Goal: Purchase product/service

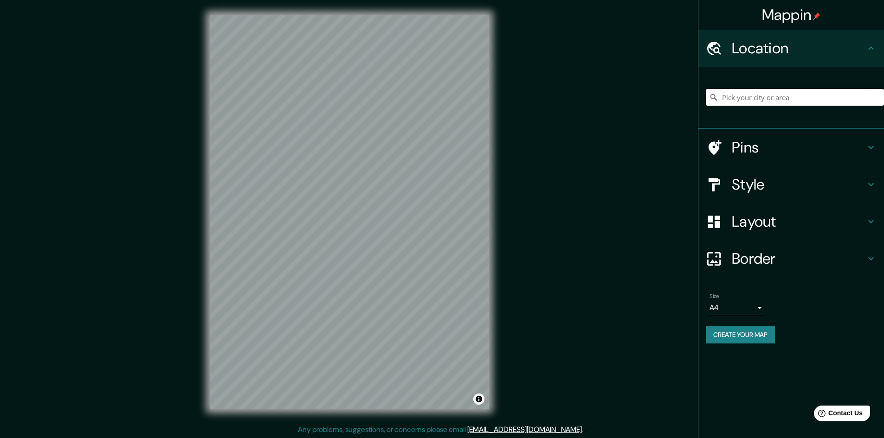
click at [776, 104] on input "Pick your city or area" at bounding box center [795, 97] width 178 height 17
paste input "-6.473666, -76.464279"
drag, startPoint x: 776, startPoint y: 104, endPoint x: 832, endPoint y: 98, distance: 57.0
click at [832, 98] on input "-6.473666, -76.464279" at bounding box center [795, 97] width 178 height 17
click at [832, 97] on input "-6.473666, -76.464279" at bounding box center [795, 97] width 178 height 17
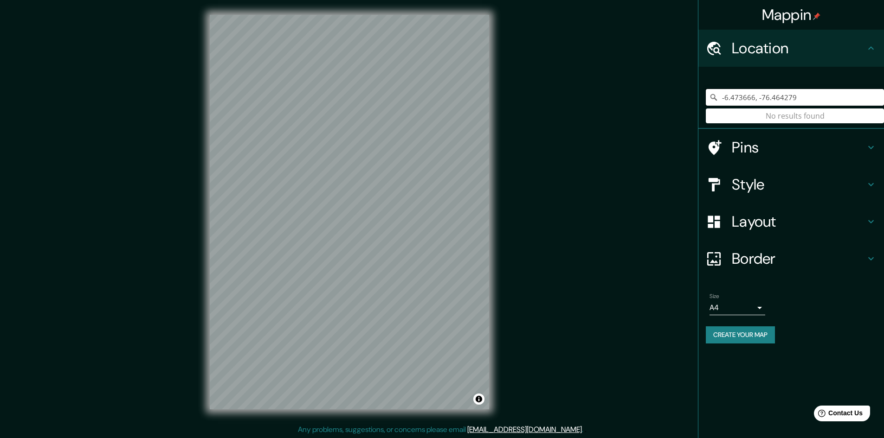
click at [818, 101] on input "-6.473666, -76.464279" at bounding box center [795, 97] width 178 height 17
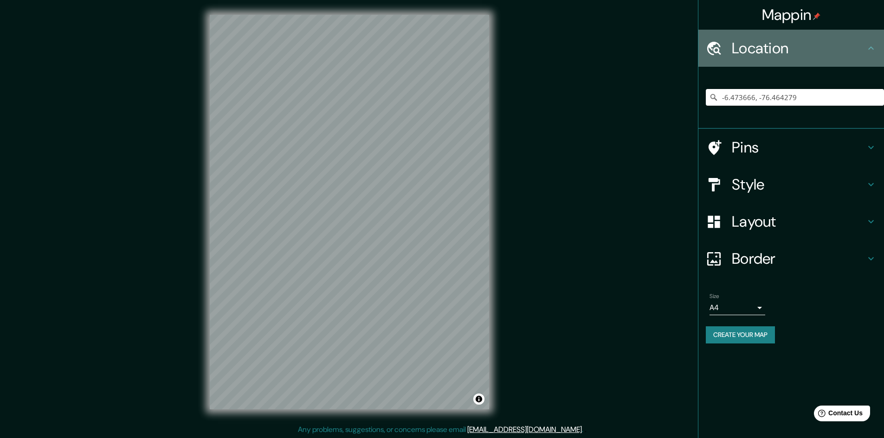
click at [836, 54] on h4 "Location" at bounding box center [799, 48] width 134 height 19
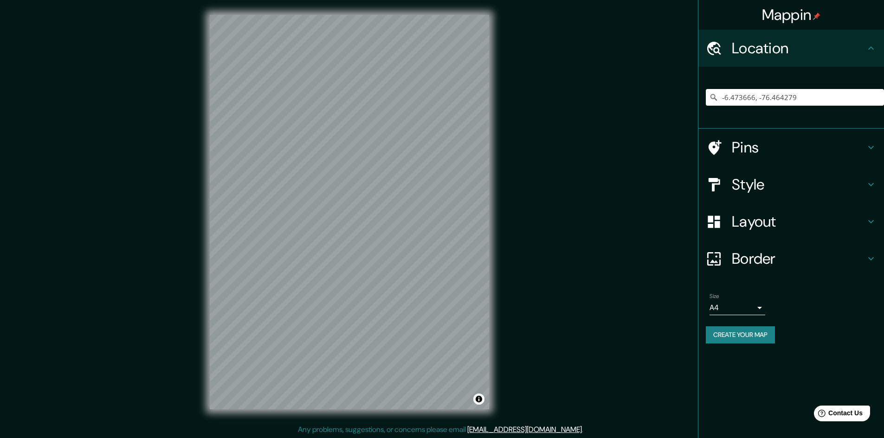
click at [836, 56] on h4 "Location" at bounding box center [799, 48] width 134 height 19
click at [817, 108] on div "-6.473666, -76.464279 No results found" at bounding box center [795, 97] width 178 height 46
click at [814, 94] on input "-6.473666, -76.464279" at bounding box center [795, 97] width 178 height 17
click at [716, 98] on icon at bounding box center [713, 97] width 9 height 9
click at [715, 97] on icon at bounding box center [713, 97] width 6 height 6
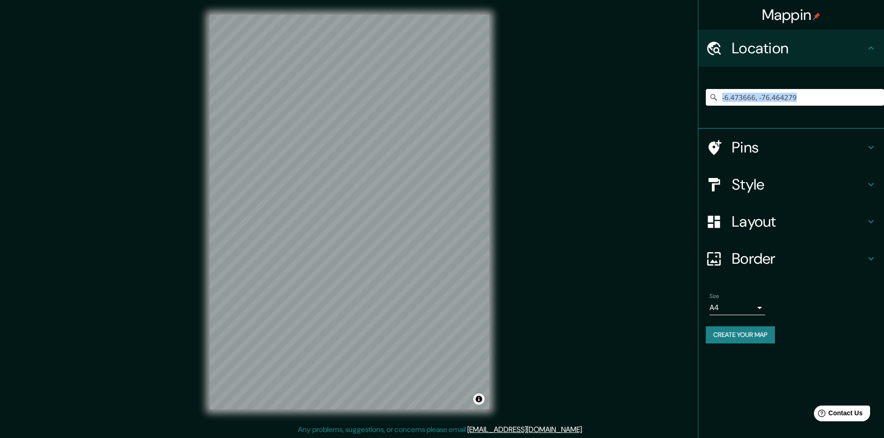
click at [715, 97] on icon at bounding box center [713, 97] width 6 height 6
click at [714, 97] on icon at bounding box center [713, 97] width 6 height 6
click at [808, 96] on input "-6.473666, -76.464279" at bounding box center [795, 97] width 178 height 17
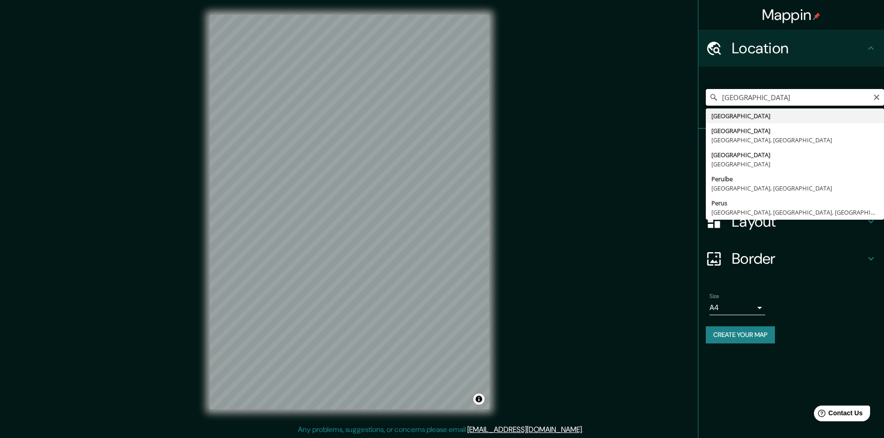
click at [851, 99] on input "[GEOGRAPHIC_DATA]" at bounding box center [795, 97] width 178 height 17
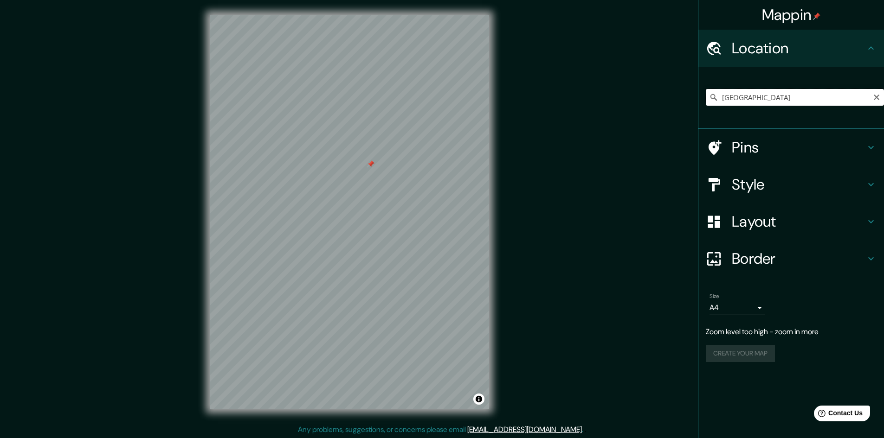
click at [739, 98] on input "[GEOGRAPHIC_DATA]" at bounding box center [795, 97] width 178 height 17
click at [739, 97] on input "[GEOGRAPHIC_DATA]" at bounding box center [795, 97] width 178 height 17
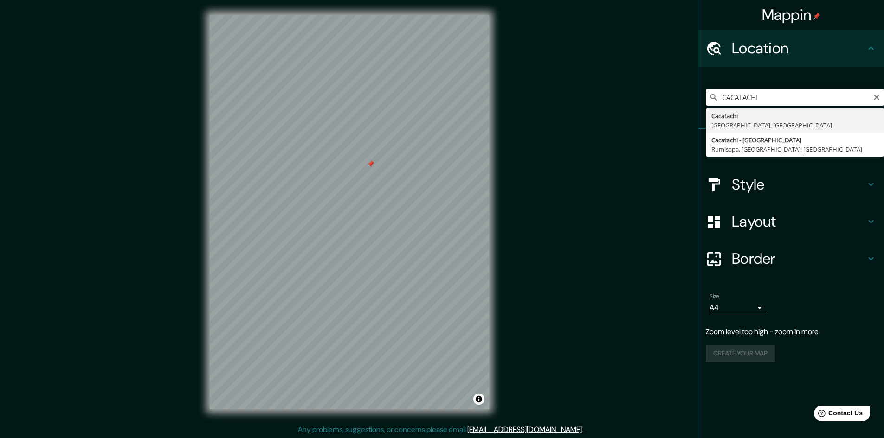
type input "Cacatachi, [GEOGRAPHIC_DATA], [GEOGRAPHIC_DATA]"
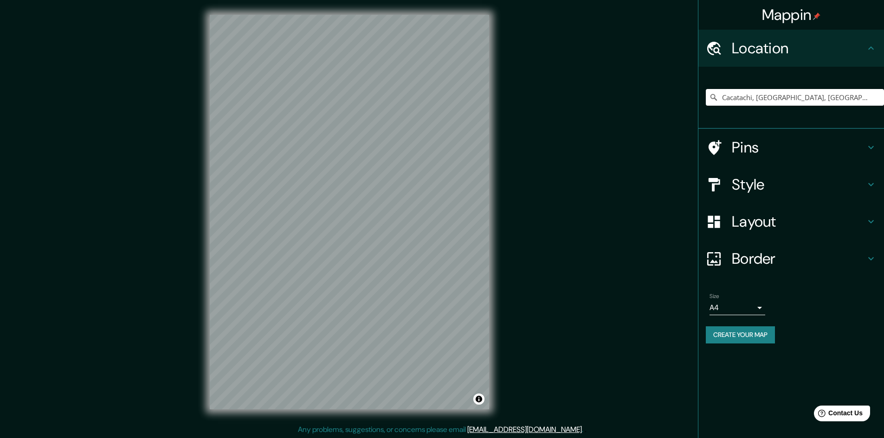
click at [867, 145] on icon at bounding box center [870, 147] width 11 height 11
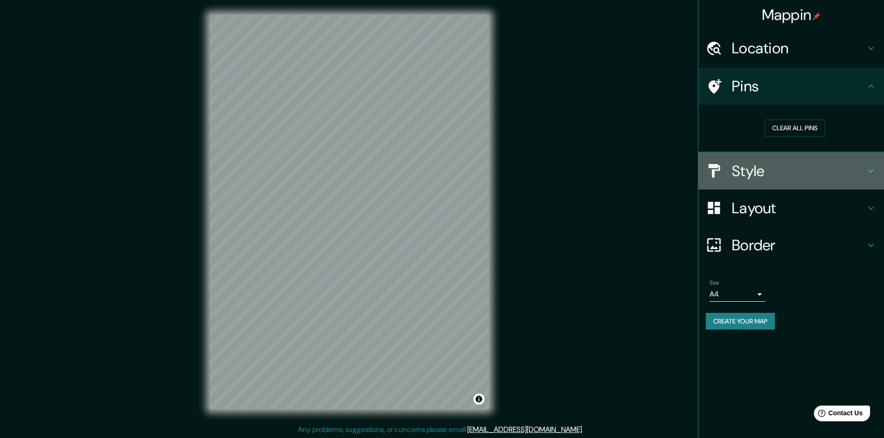
click at [863, 177] on h4 "Style" at bounding box center [799, 171] width 134 height 19
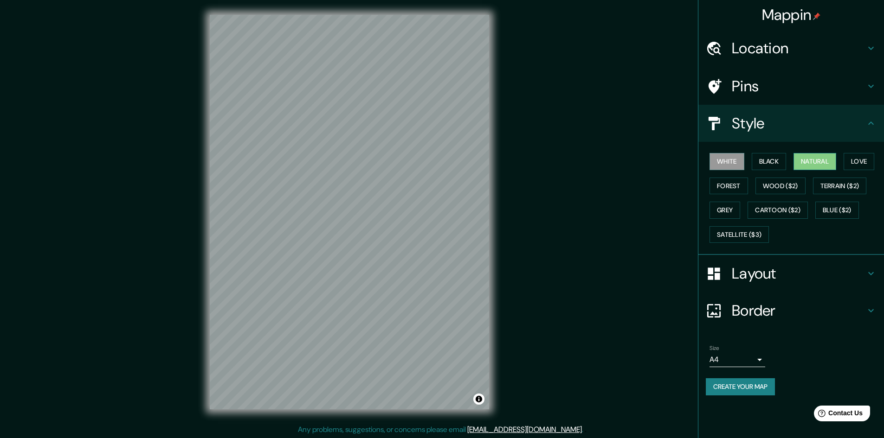
click at [824, 159] on button "Natural" at bounding box center [814, 161] width 43 height 17
click at [858, 164] on button "Love" at bounding box center [858, 161] width 31 height 17
click at [740, 184] on button "Forest" at bounding box center [728, 186] width 39 height 17
click at [780, 186] on button "Wood ($2)" at bounding box center [780, 186] width 50 height 17
click at [845, 188] on button "Terrain ($2)" at bounding box center [840, 186] width 54 height 17
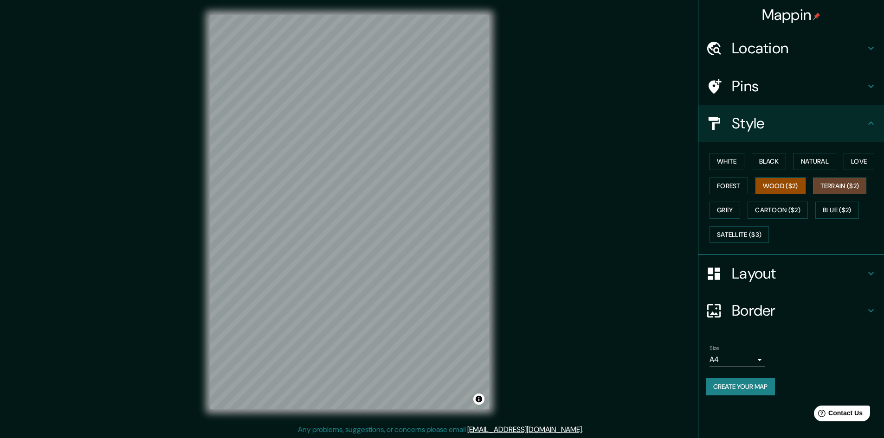
click at [798, 187] on button "Wood ($2)" at bounding box center [780, 186] width 50 height 17
click at [737, 158] on button "White" at bounding box center [726, 161] width 35 height 17
